Goal: Transaction & Acquisition: Purchase product/service

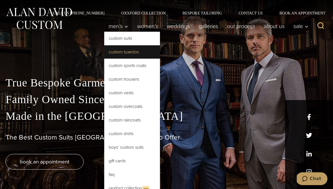
click at [104, 55] on link "Custom Tuxedos" at bounding box center [132, 51] width 56 height 13
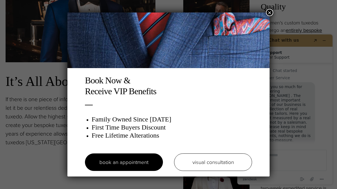
click at [266, 12] on button "×" at bounding box center [269, 12] width 7 height 7
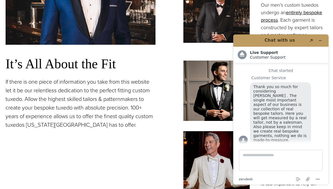
scroll to position [445, 0]
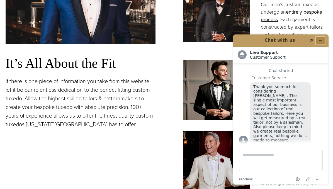
click at [321, 40] on icon "Minimize widget" at bounding box center [320, 41] width 4 height 4
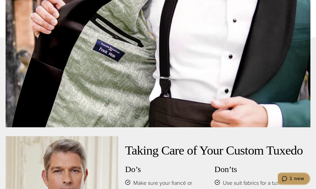
scroll to position [2150, 0]
